Goal: Task Accomplishment & Management: Manage account settings

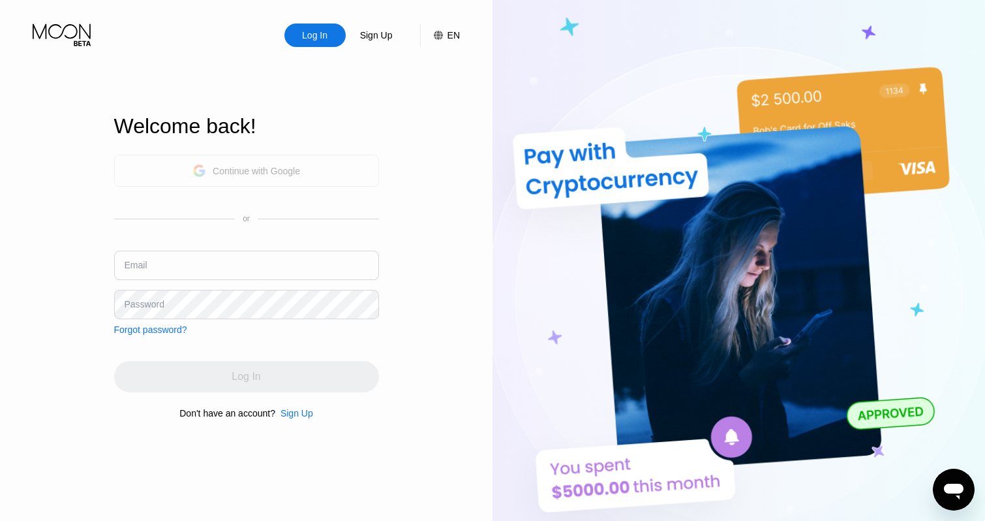
click at [303, 171] on div "Continue with Google" at bounding box center [246, 171] width 265 height 32
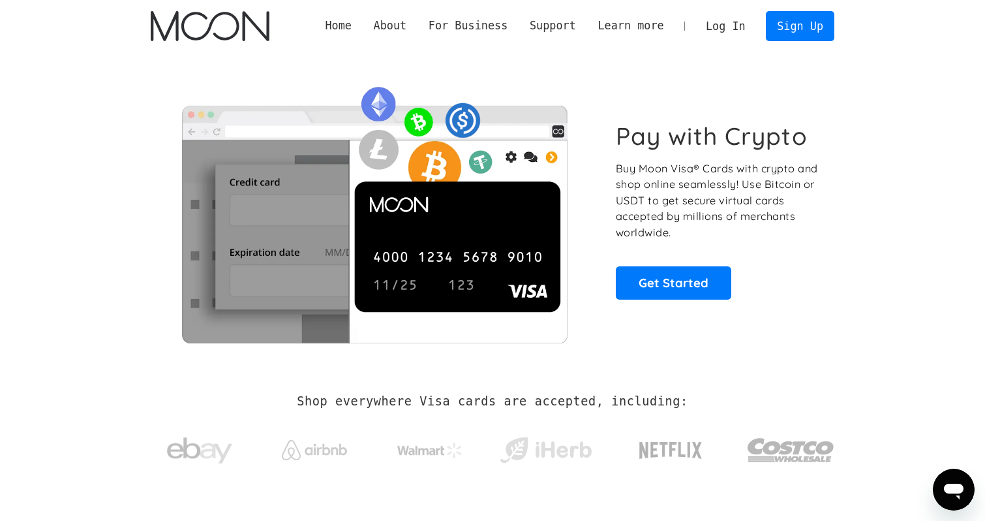
click at [731, 25] on link "Log In" at bounding box center [725, 26] width 61 height 29
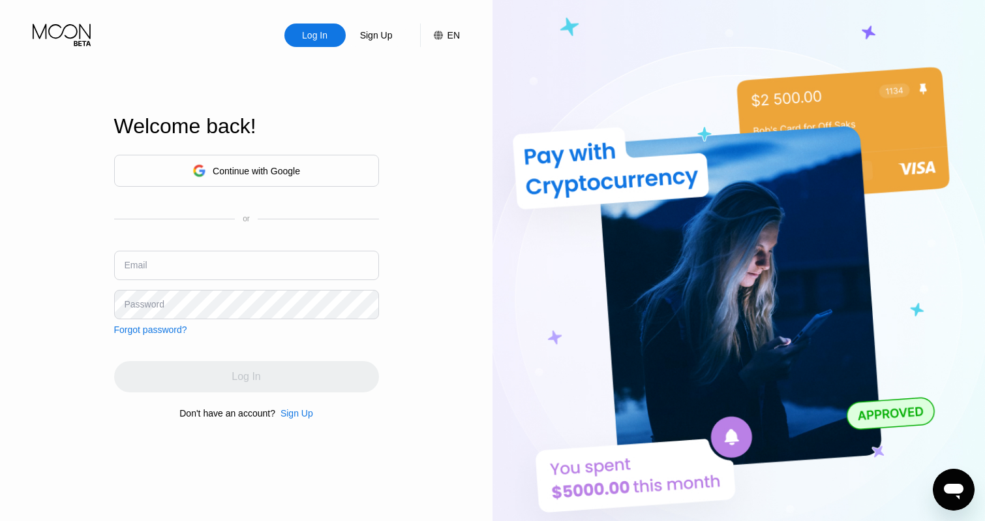
click at [284, 168] on div "Continue with Google" at bounding box center [256, 171] width 87 height 10
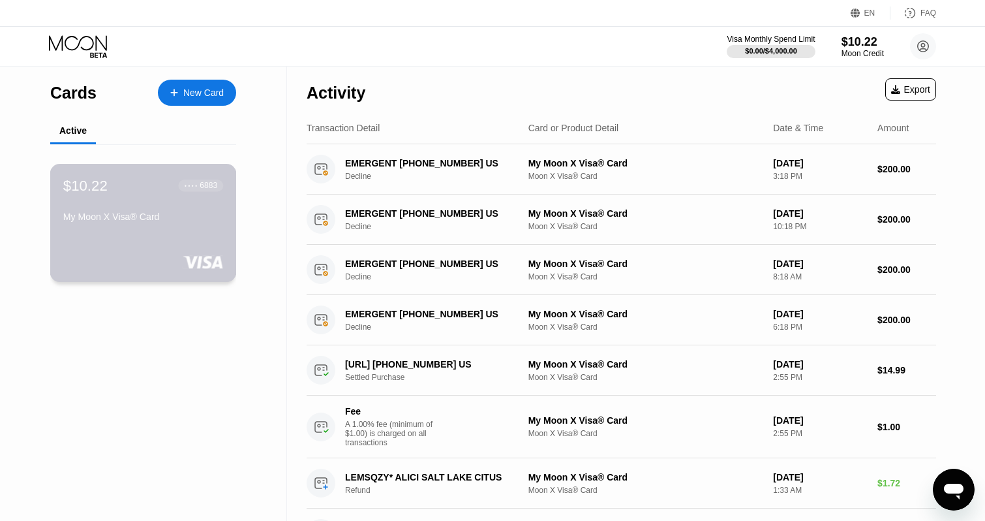
click at [198, 229] on div "$10.22 ● ● ● ● 6883 My Moon X Visa® Card" at bounding box center [143, 223] width 187 height 118
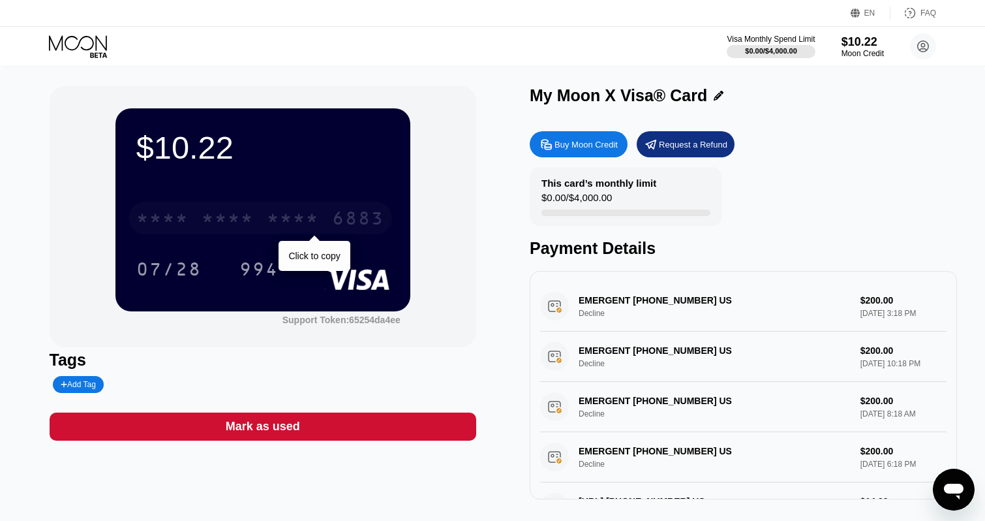
click at [360, 221] on div "6883" at bounding box center [358, 219] width 52 height 21
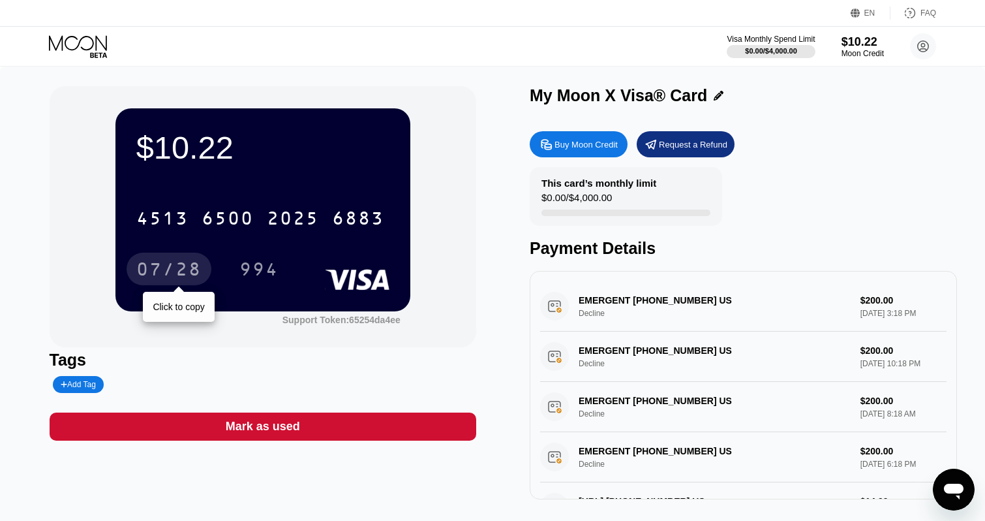
click at [186, 268] on div "07/28" at bounding box center [168, 270] width 65 height 21
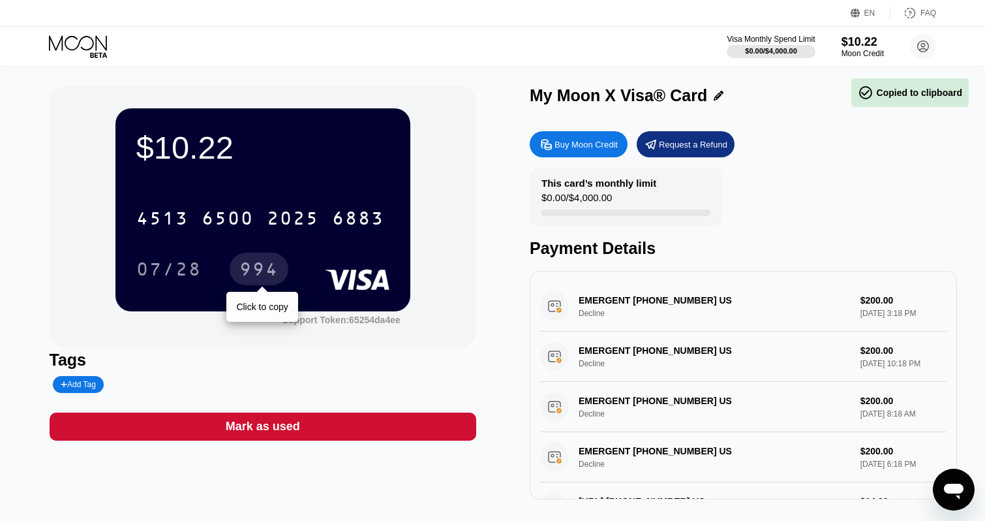
click at [243, 263] on div "994" at bounding box center [258, 270] width 39 height 21
